Goal: Task Accomplishment & Management: Use online tool/utility

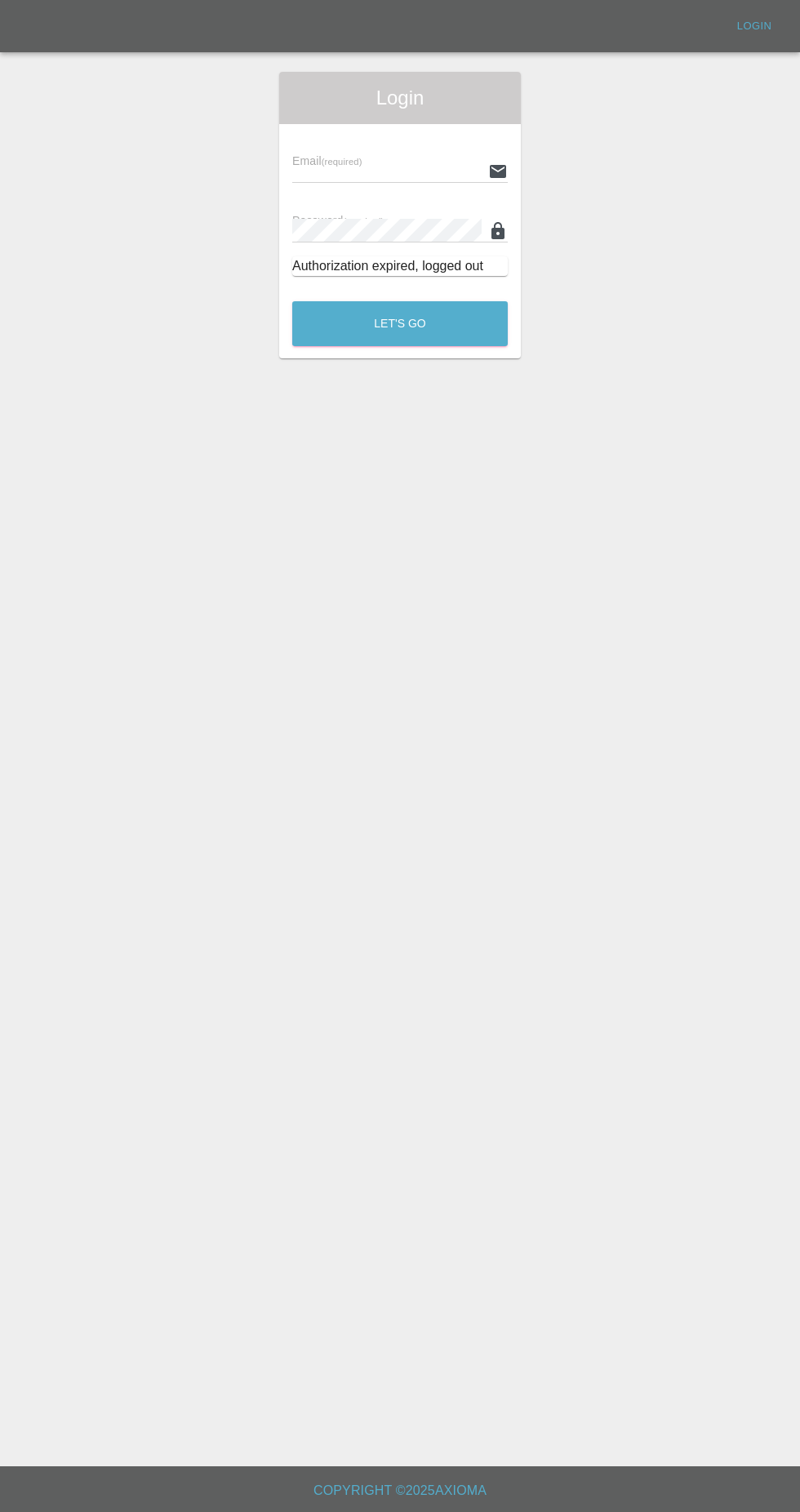
click at [435, 171] on input "text" at bounding box center [387, 171] width 190 height 24
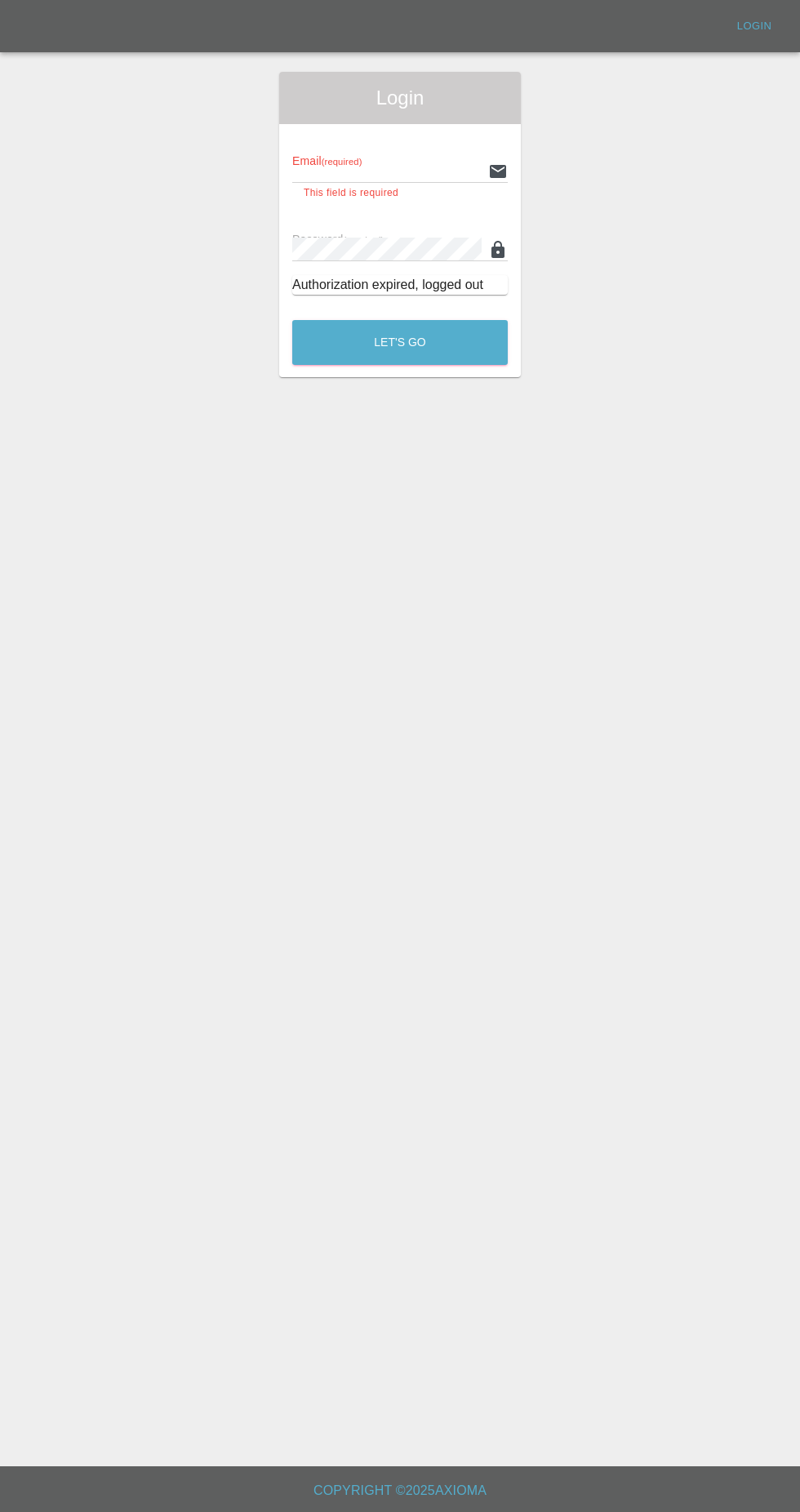
type input "[EMAIL_ADDRESS][DOMAIN_NAME]"
click at [292, 320] on button "Let's Go" at bounding box center [400, 342] width 216 height 45
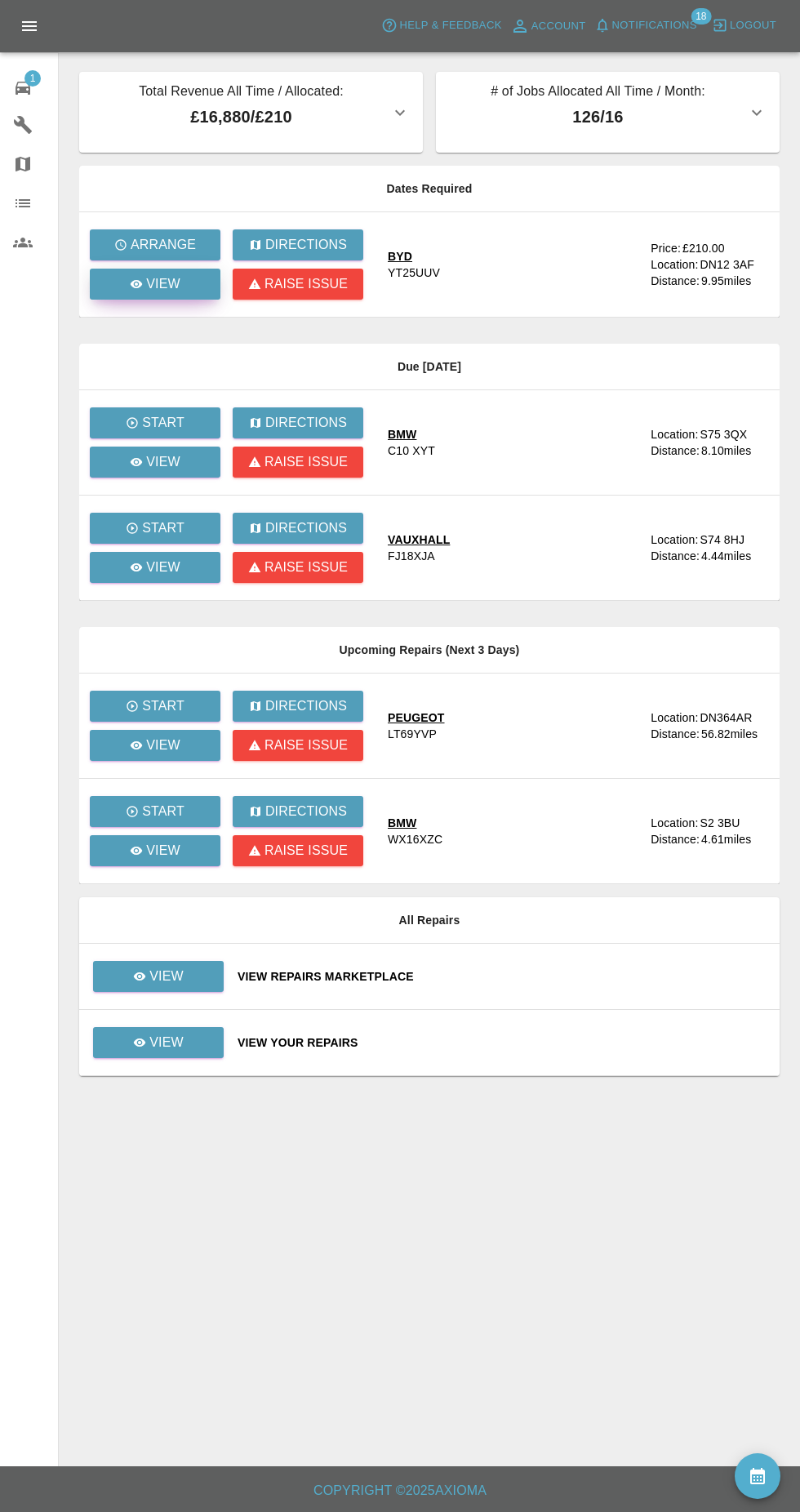
click at [201, 282] on link "View" at bounding box center [154, 283] width 130 height 31
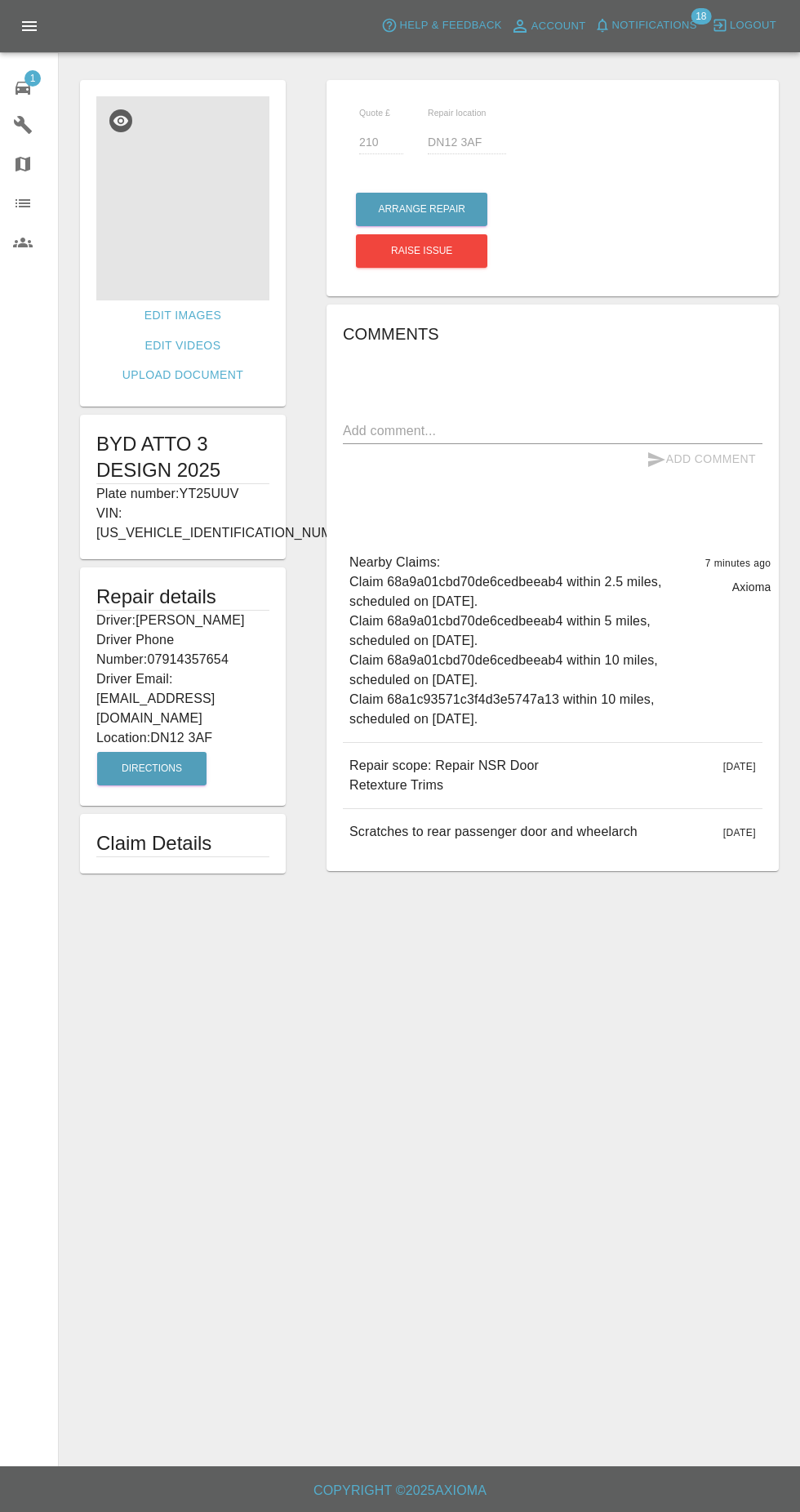
click at [200, 204] on img at bounding box center [183, 198] width 173 height 204
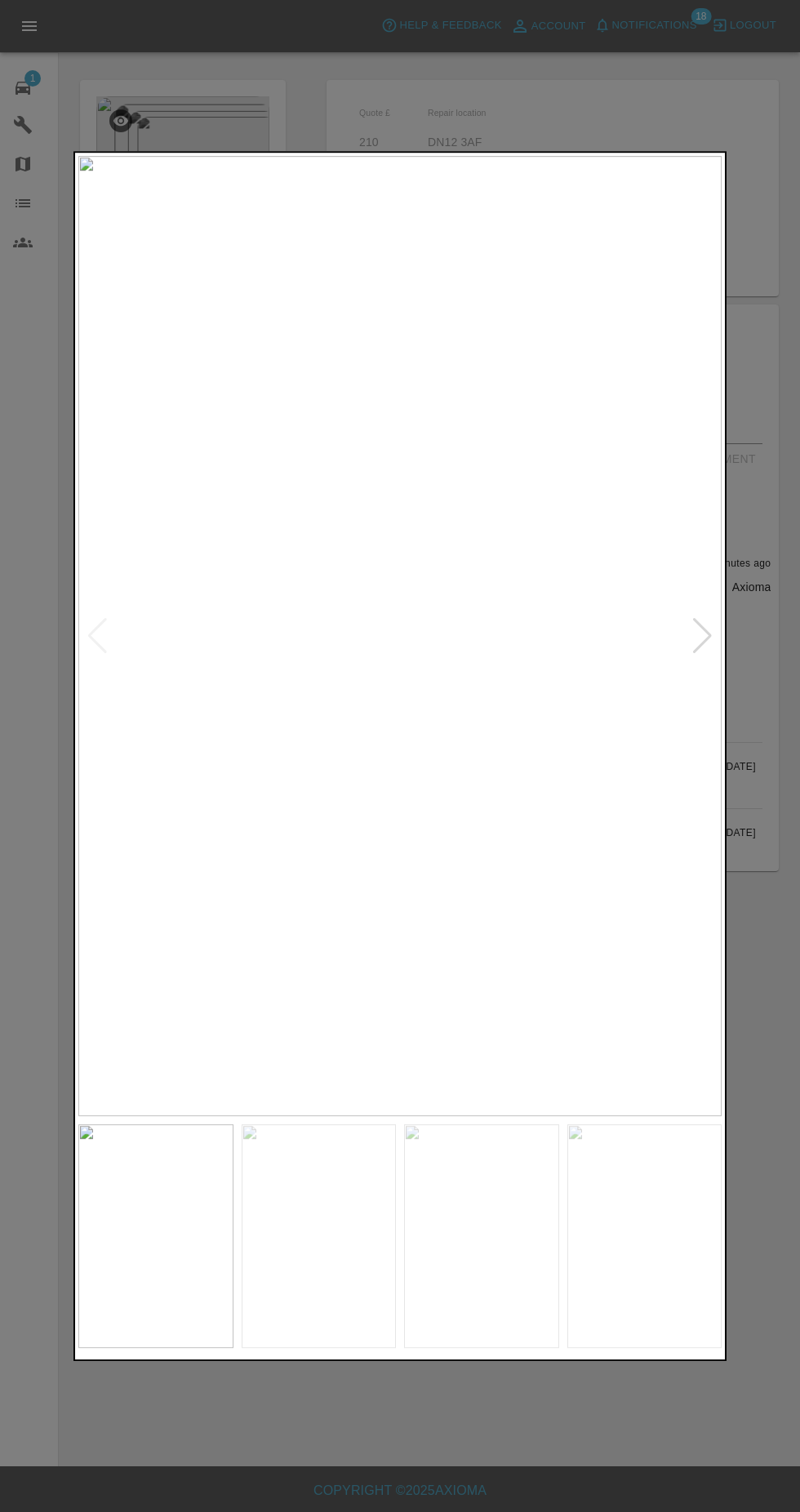
click at [314, 1270] on img at bounding box center [319, 1236] width 155 height 224
click at [470, 1257] on img at bounding box center [481, 1236] width 155 height 224
click at [580, 1242] on img at bounding box center [645, 1236] width 155 height 224
click at [274, 721] on img at bounding box center [400, 636] width 643 height 960
click at [760, 888] on div at bounding box center [400, 756] width 800 height 1512
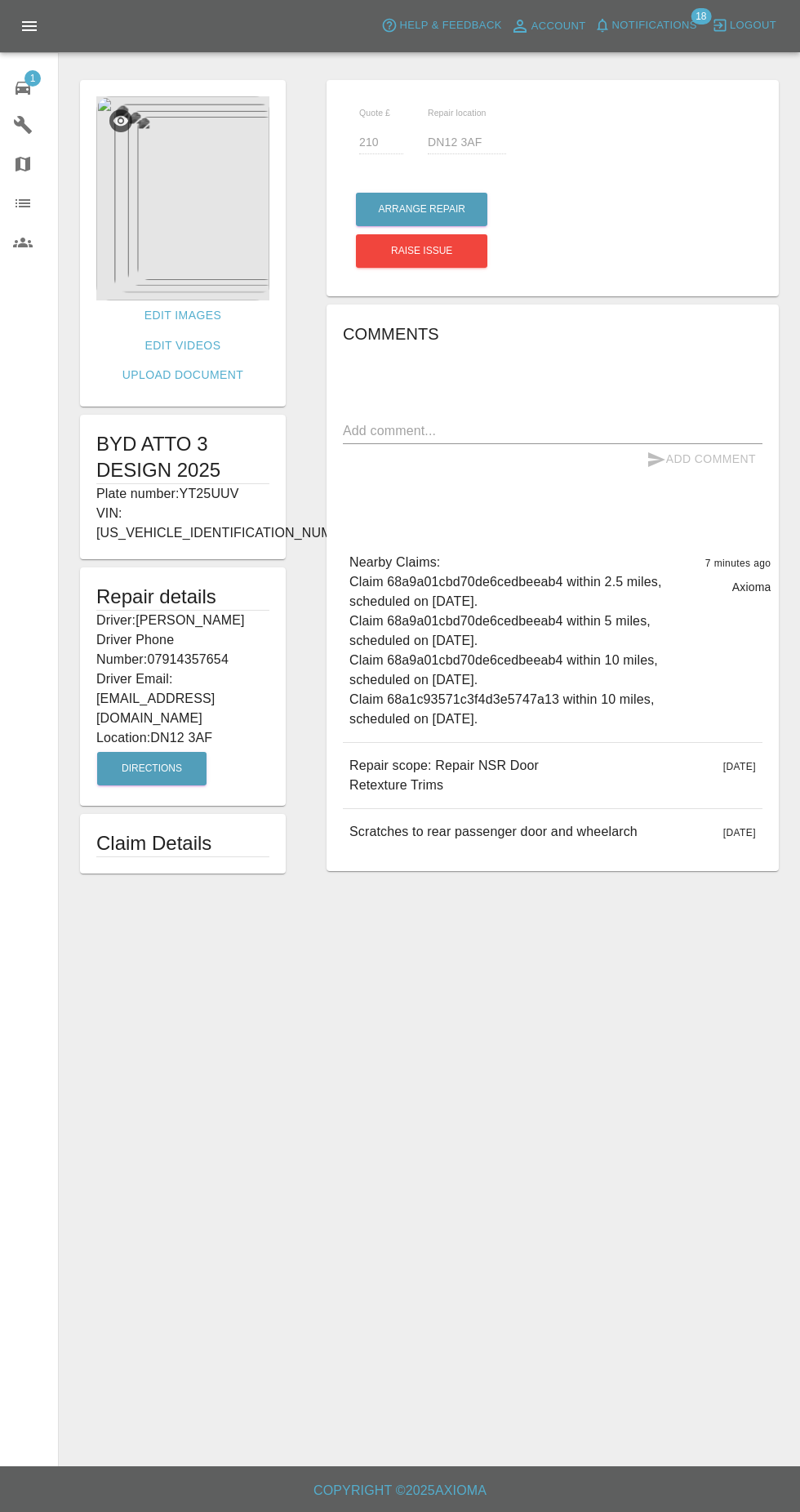
click at [190, 228] on img at bounding box center [183, 198] width 173 height 204
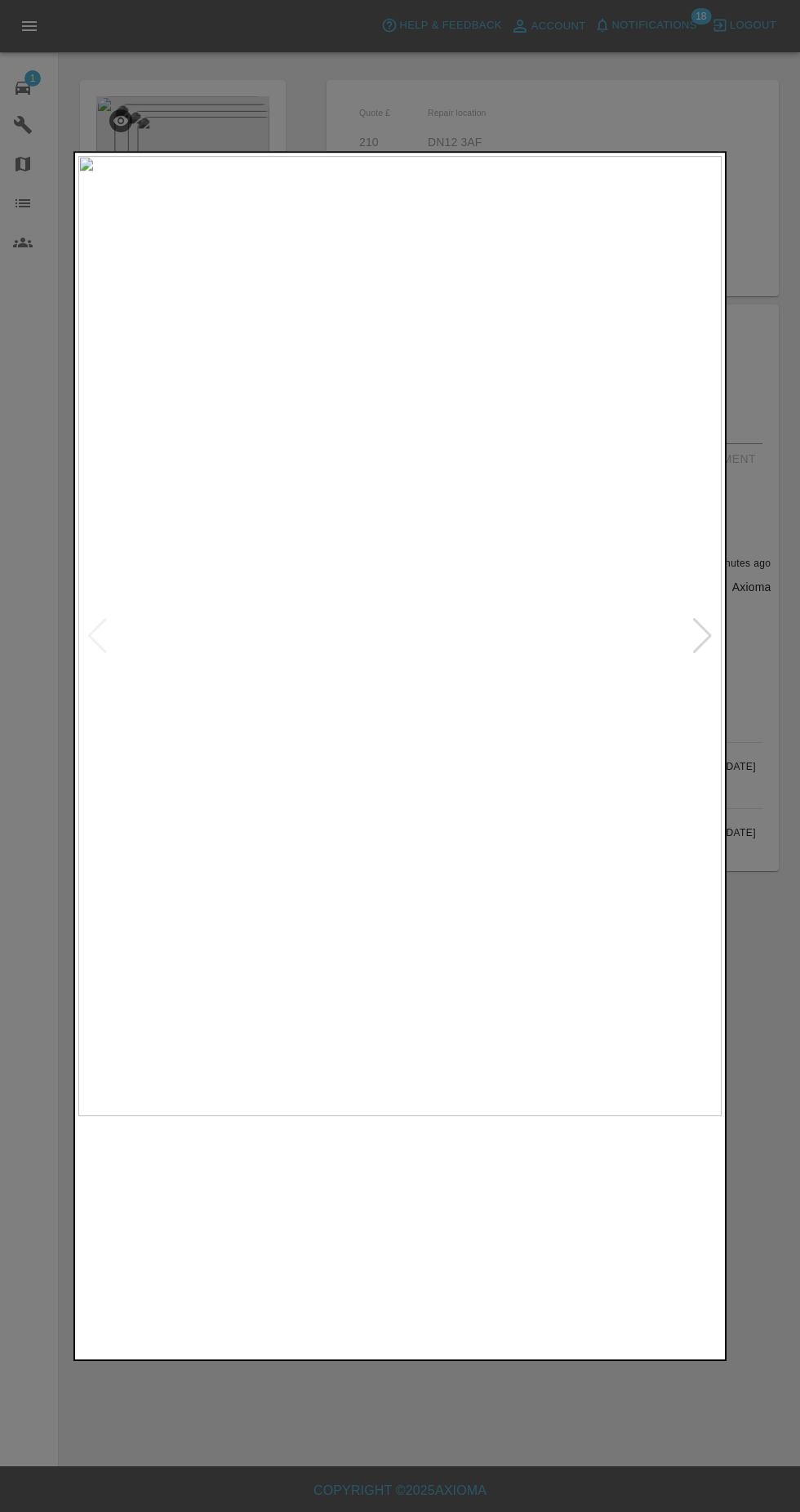
click at [326, 1268] on img at bounding box center [319, 1236] width 155 height 224
click at [523, 1249] on img at bounding box center [481, 1236] width 155 height 224
click at [640, 1239] on img at bounding box center [645, 1236] width 155 height 224
click at [487, 1229] on img at bounding box center [481, 1236] width 155 height 224
click at [363, 1227] on img at bounding box center [319, 1236] width 155 height 224
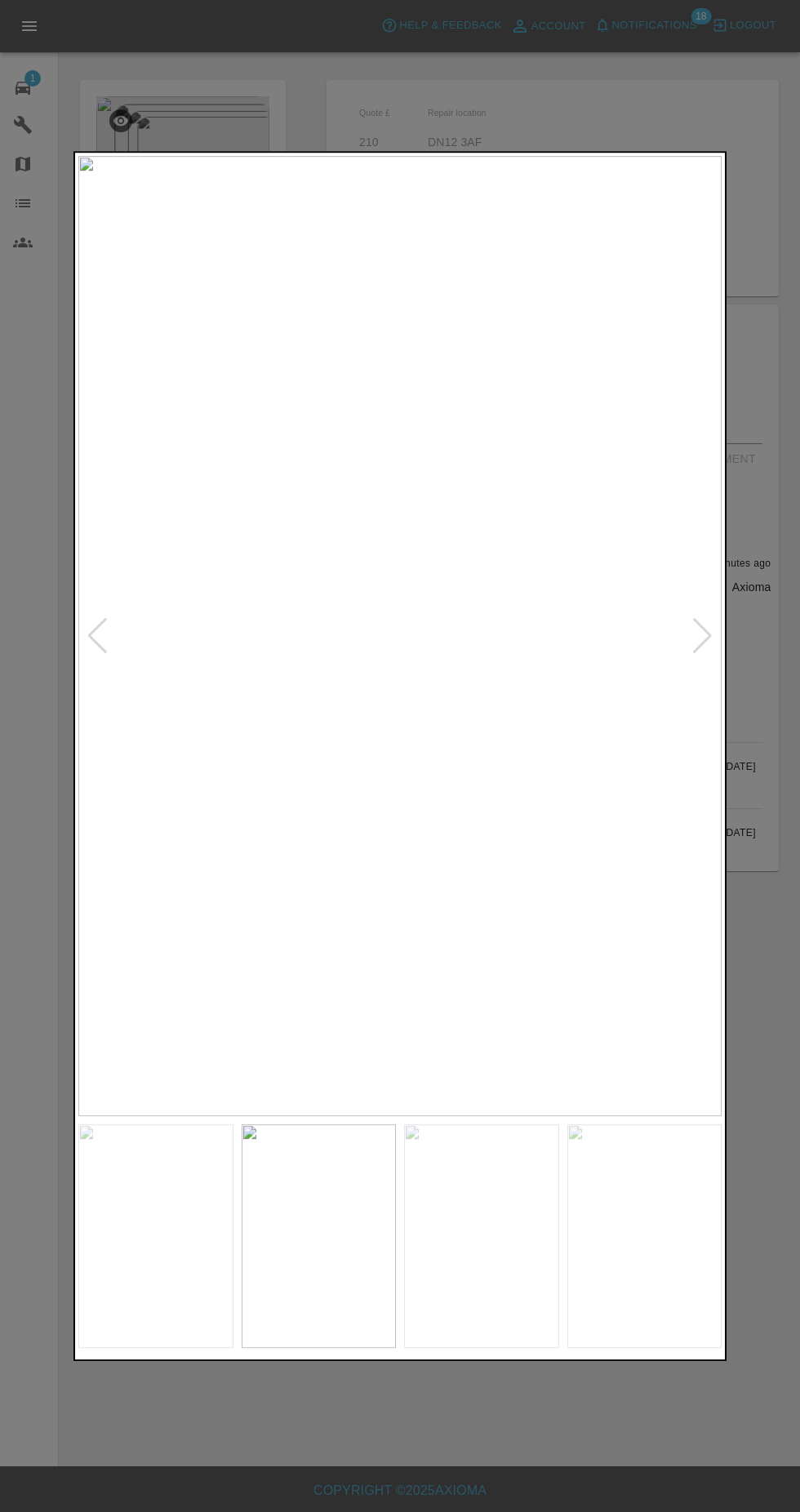
click at [181, 1235] on img at bounding box center [156, 1236] width 155 height 224
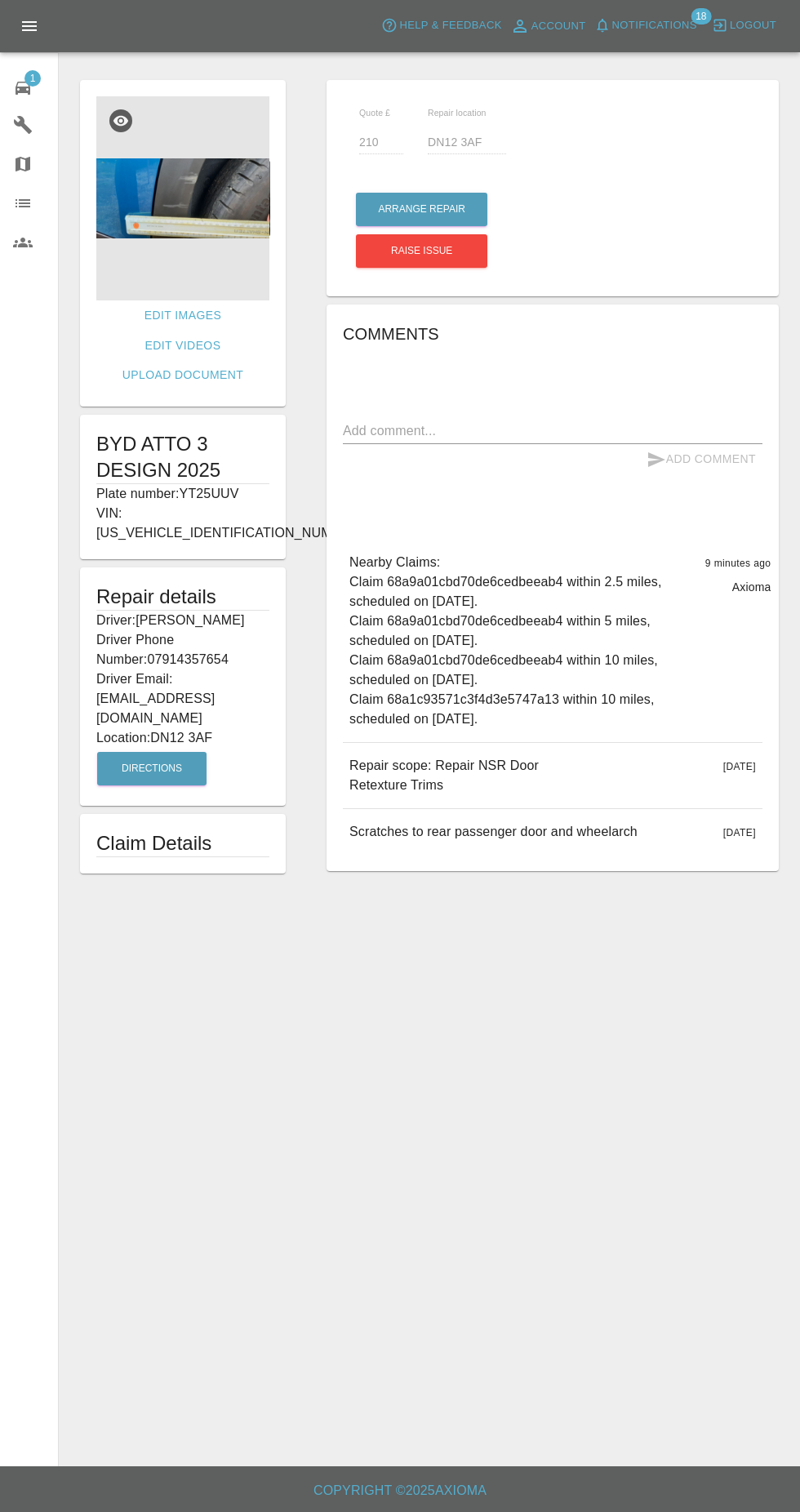
scroll to position [72, 0]
click at [457, 193] on button "Arrange Repair" at bounding box center [421, 210] width 131 height 34
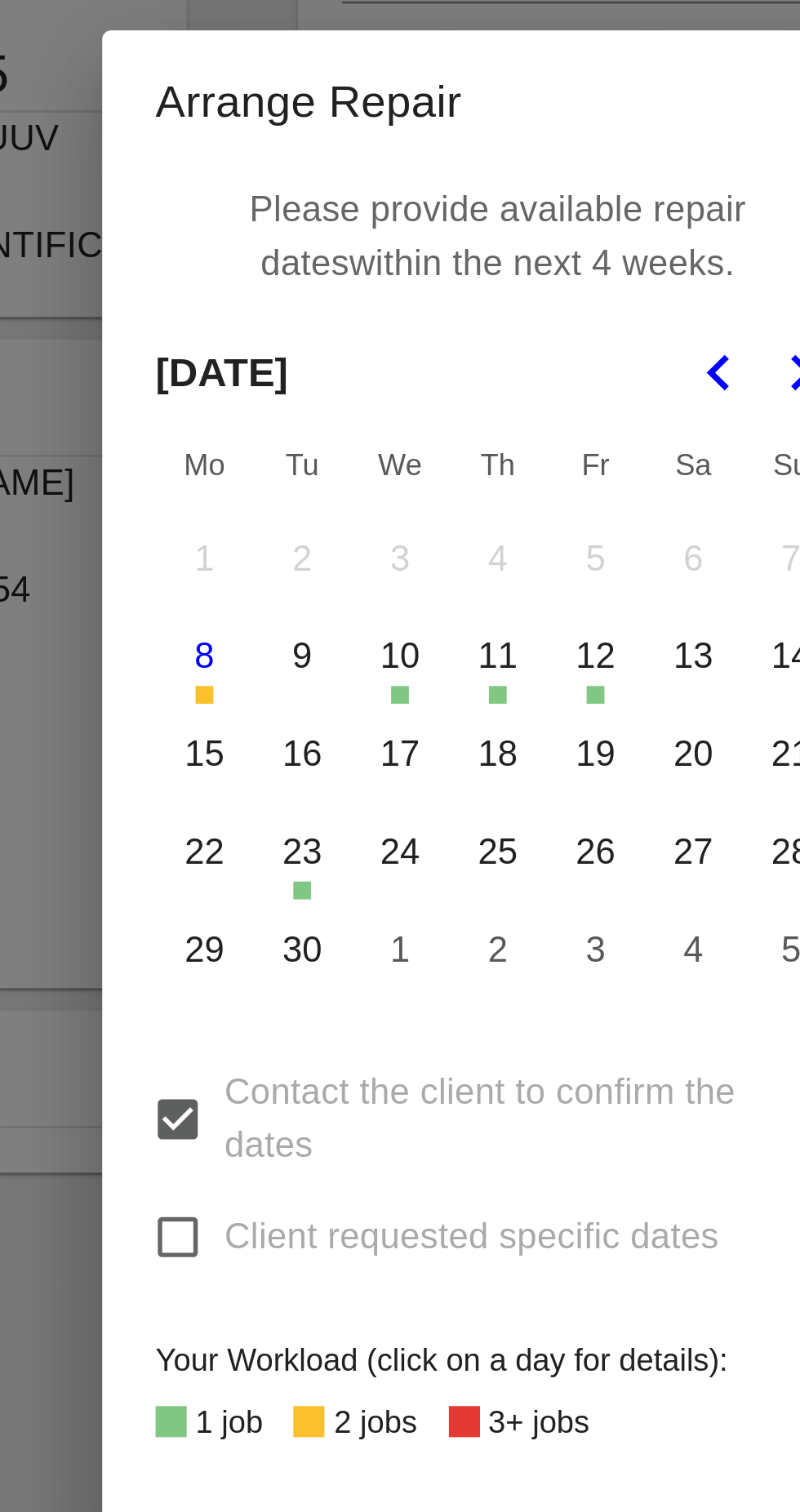
click at [331, 723] on button "16" at bounding box center [328, 720] width 34 height 34
click at [369, 723] on button "17" at bounding box center [364, 720] width 34 height 34
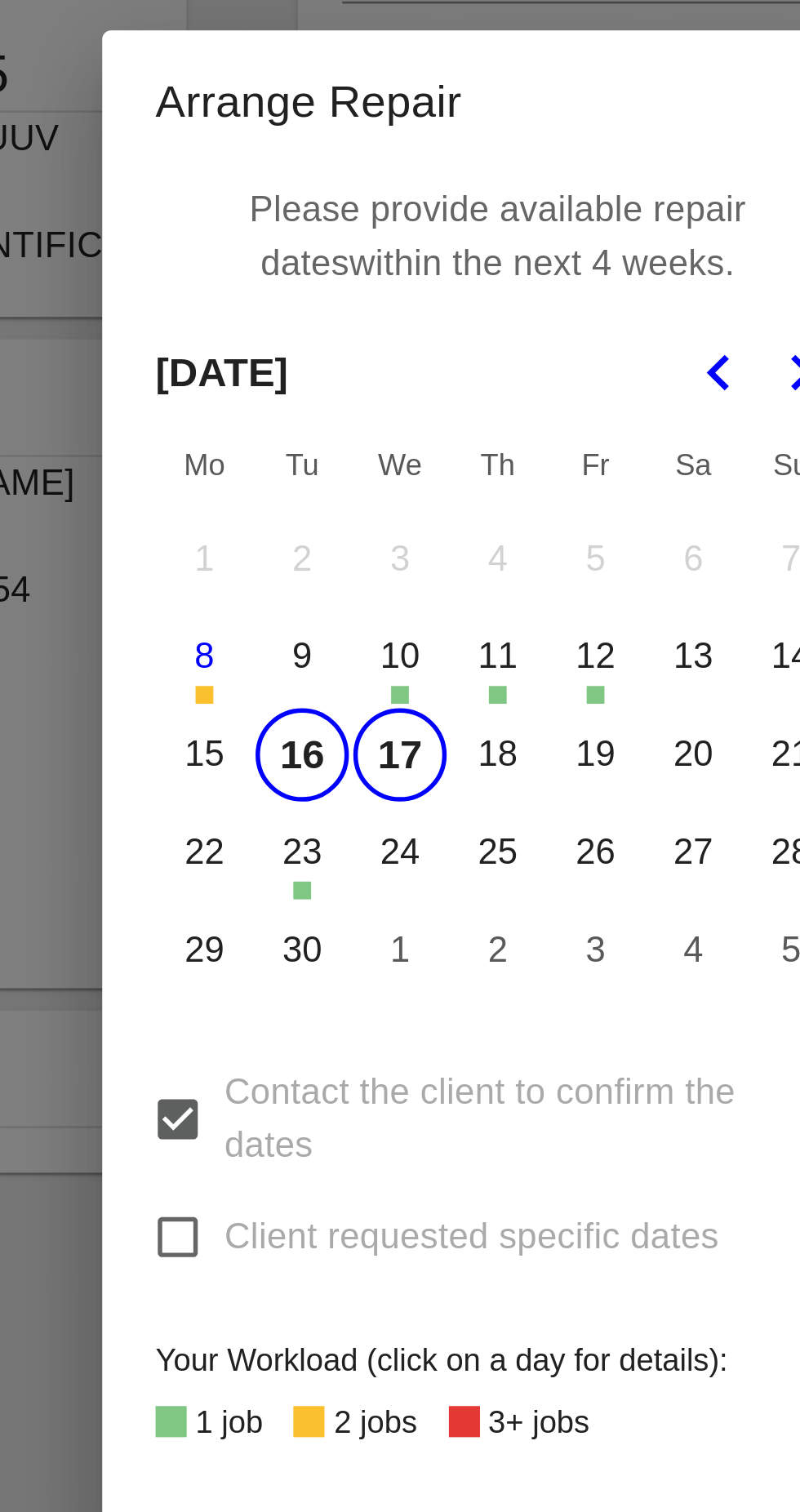
click at [290, 759] on button "22" at bounding box center [292, 756] width 34 height 34
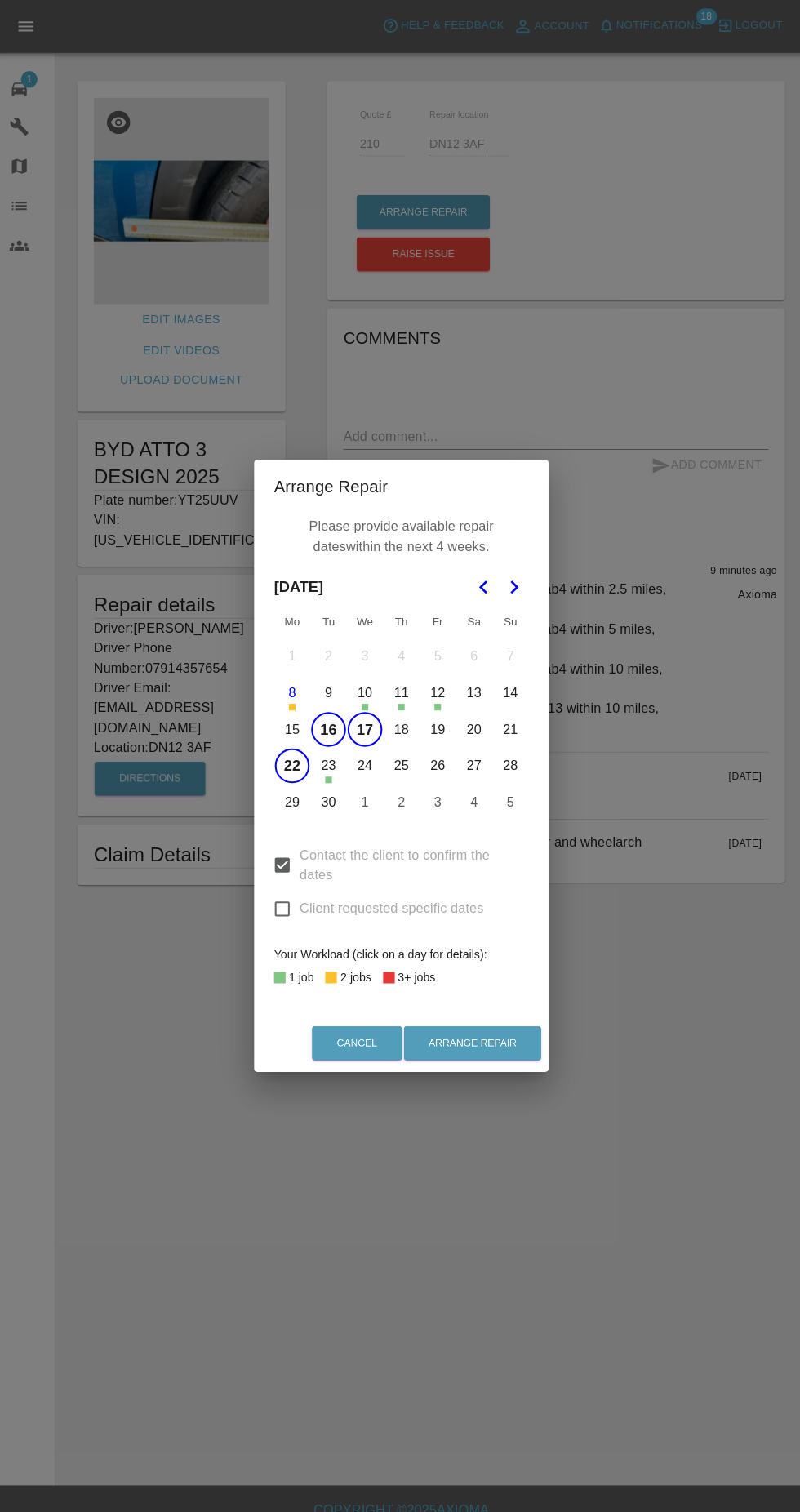
scroll to position [0, 0]
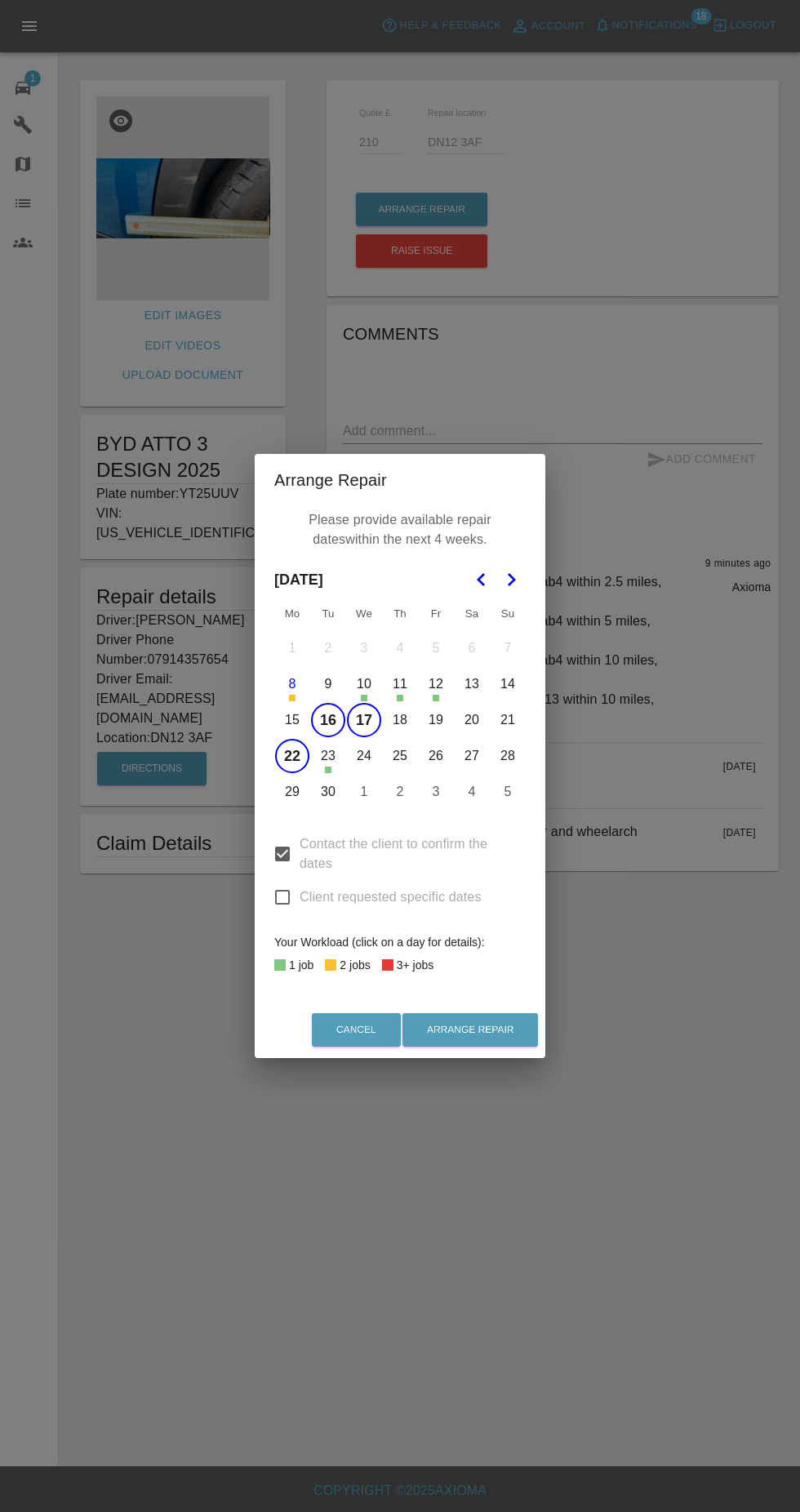
click at [328, 756] on button "23" at bounding box center [328, 756] width 34 height 34
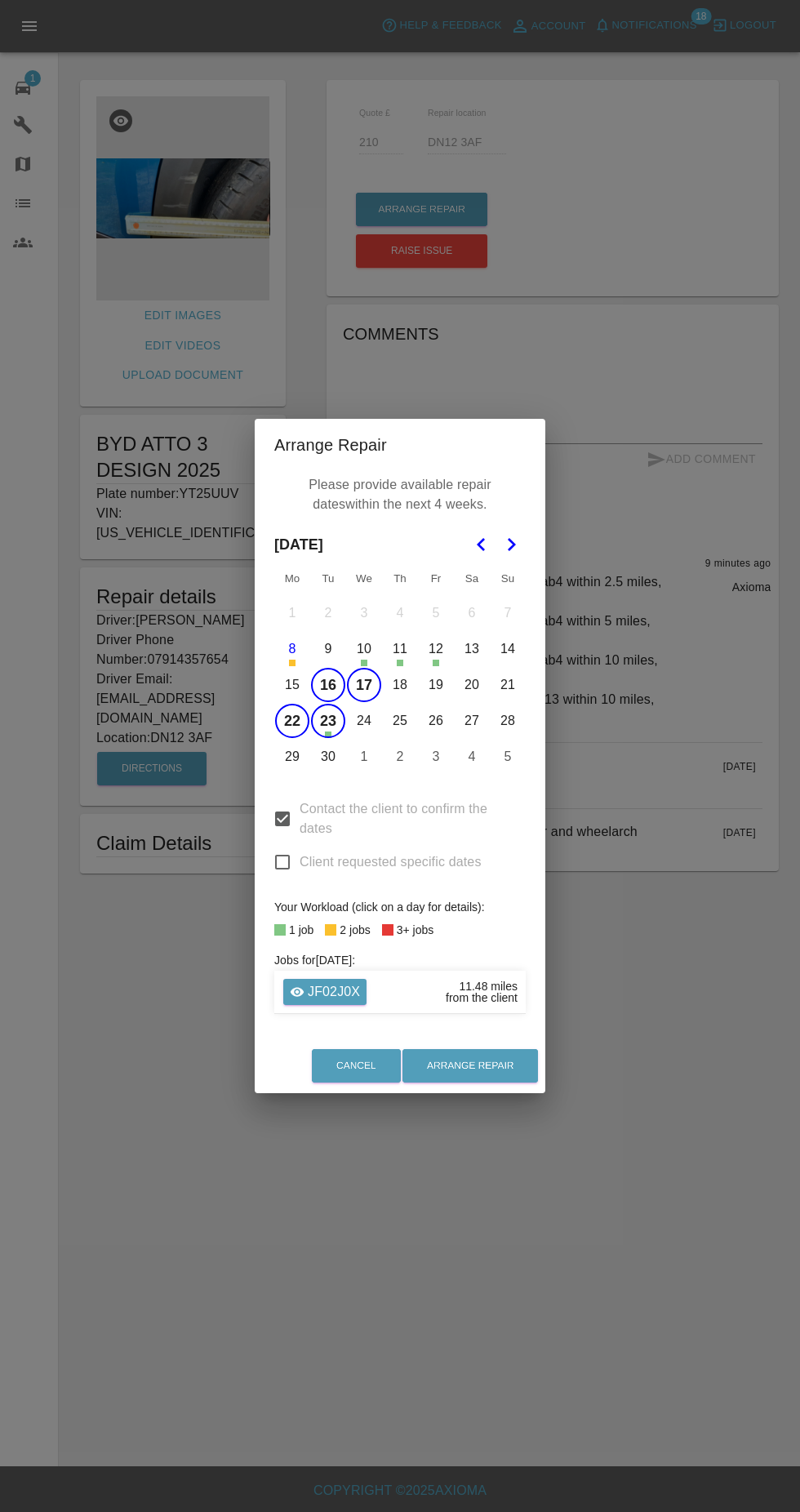
click at [332, 728] on button "23" at bounding box center [328, 721] width 34 height 34
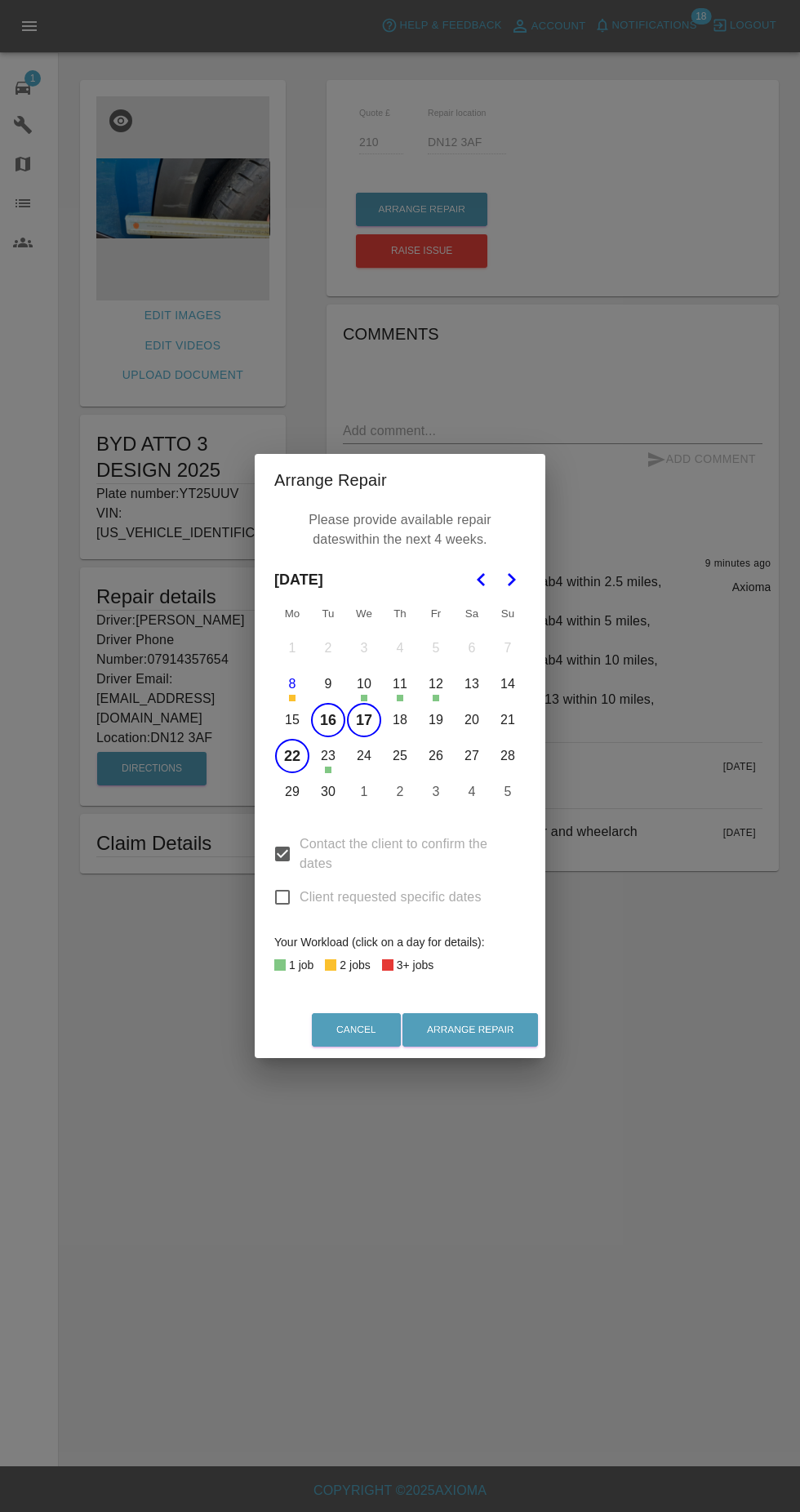
click at [328, 756] on button "23" at bounding box center [328, 756] width 34 height 34
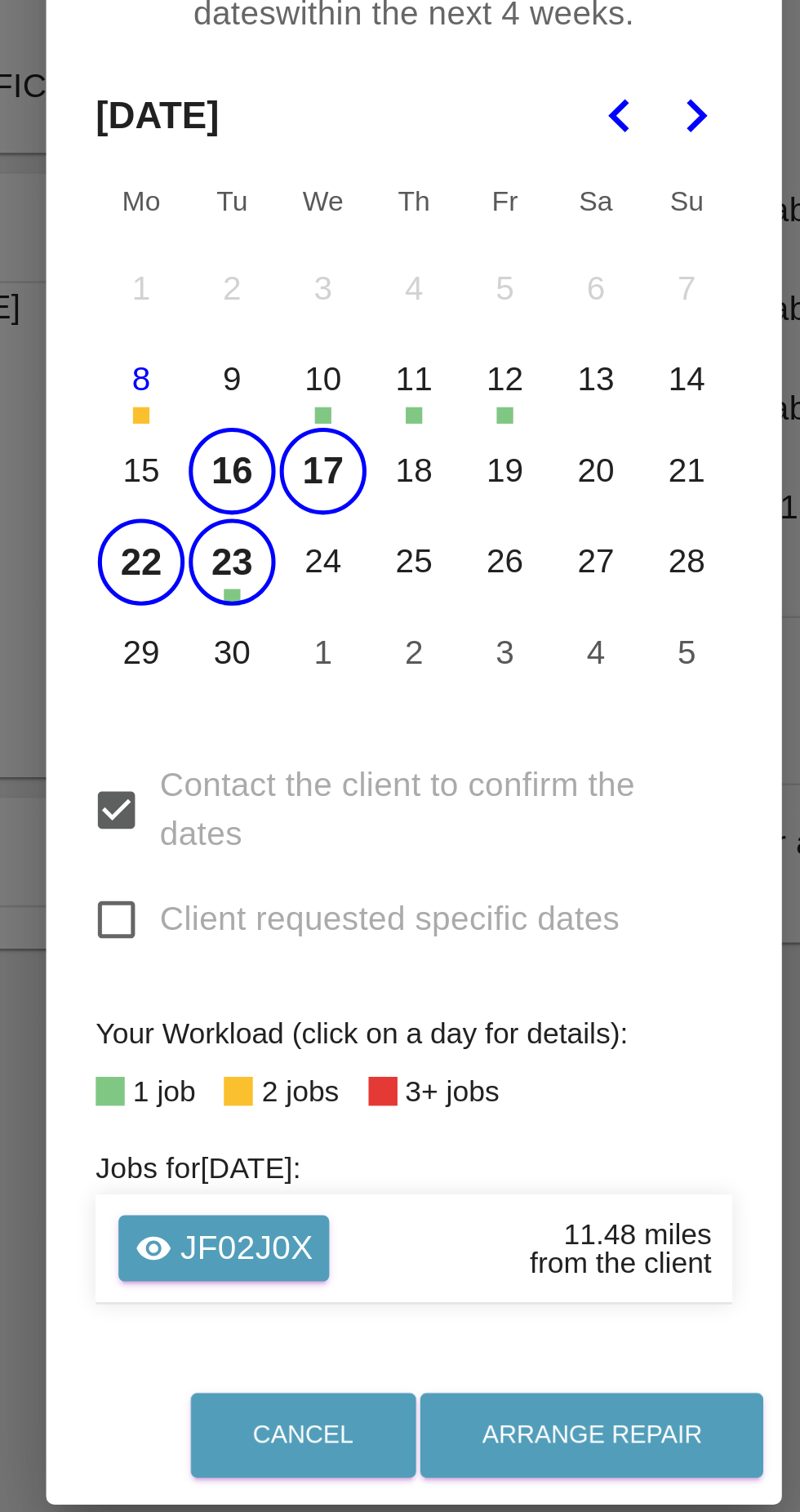
click at [368, 725] on button "24" at bounding box center [364, 721] width 34 height 34
click at [403, 726] on button "25" at bounding box center [400, 721] width 34 height 34
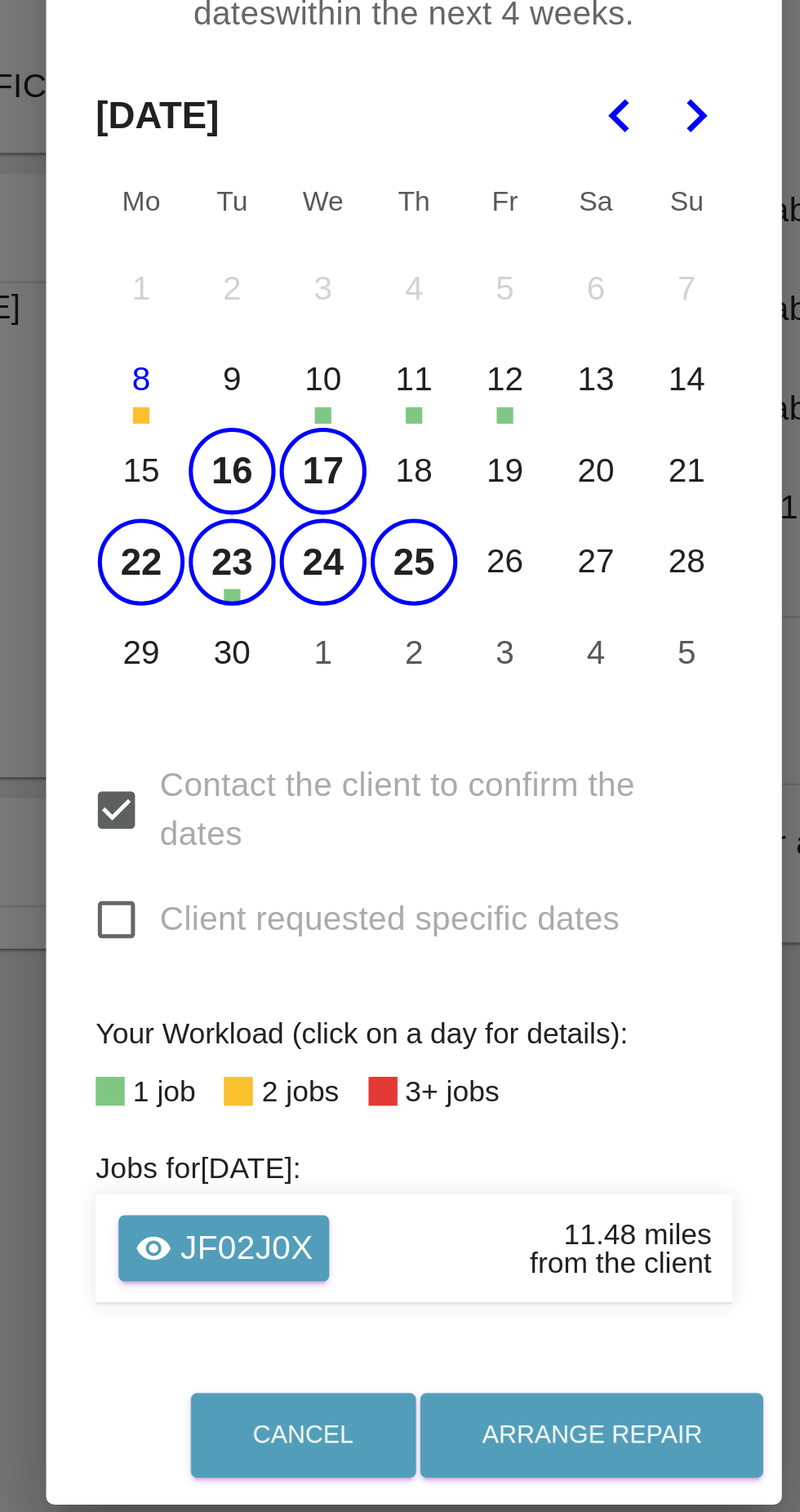
click at [437, 723] on button "26" at bounding box center [435, 721] width 34 height 34
click at [290, 756] on button "29" at bounding box center [292, 756] width 34 height 34
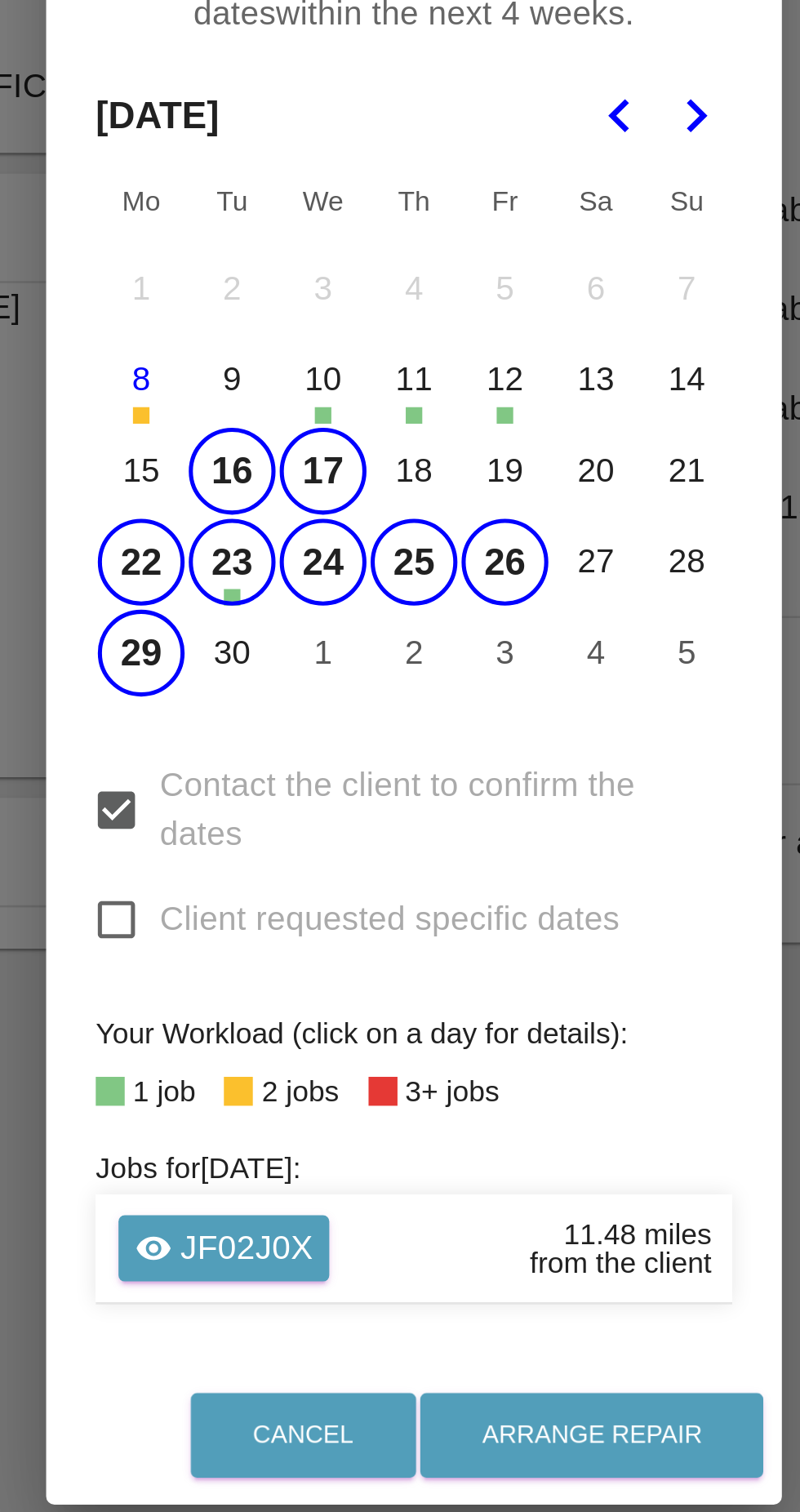
click at [326, 761] on button "30" at bounding box center [328, 756] width 34 height 34
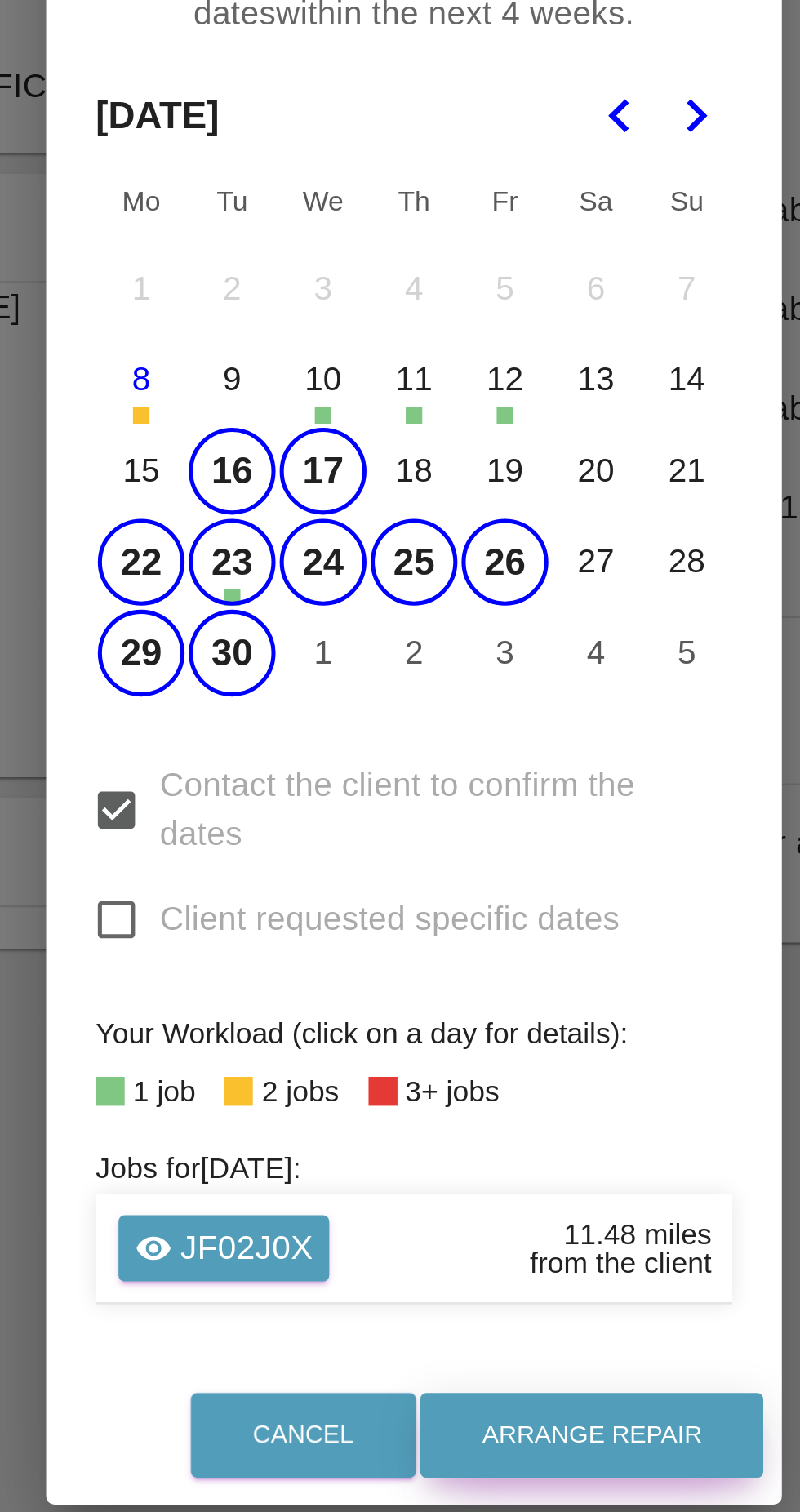
click at [500, 1063] on button "Arrange Repair" at bounding box center [470, 1066] width 135 height 34
